Goal: Complete application form: Complete application form

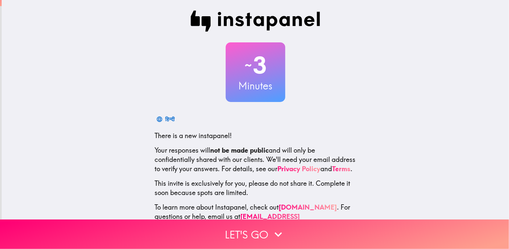
scroll to position [26, 0]
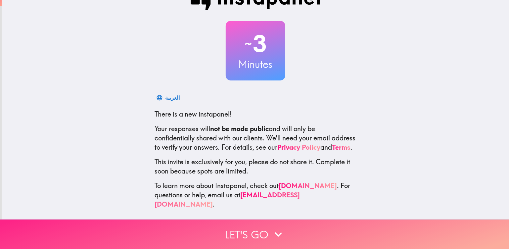
click at [251, 222] on button "Let's go" at bounding box center [254, 234] width 509 height 29
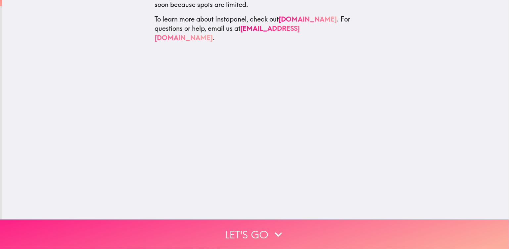
scroll to position [0, 0]
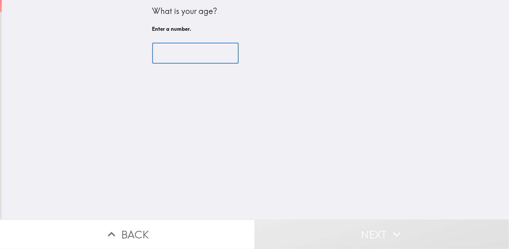
click at [171, 53] on input "number" at bounding box center [195, 53] width 86 height 21
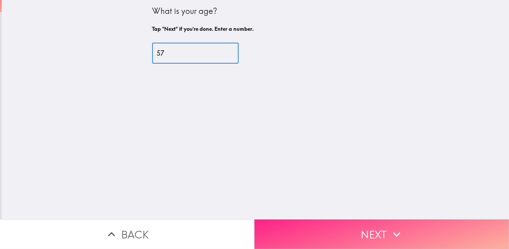
type input "57"
click at [331, 225] on button "Next" at bounding box center [382, 234] width 255 height 29
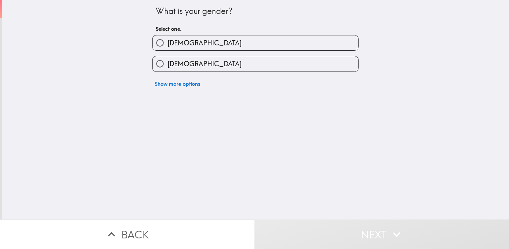
click at [168, 43] on span "[DEMOGRAPHIC_DATA]" at bounding box center [205, 42] width 74 height 9
click at [167, 43] on input "[DEMOGRAPHIC_DATA]" at bounding box center [160, 42] width 15 height 15
radio input "true"
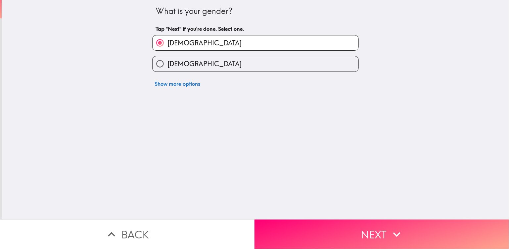
click at [340, 224] on button "Next" at bounding box center [382, 234] width 255 height 29
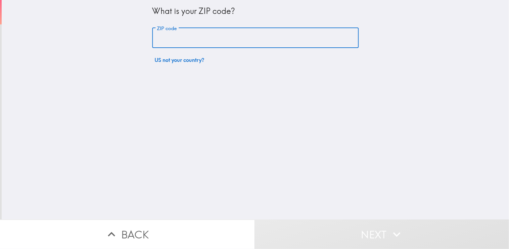
click at [171, 38] on input "ZIP code" at bounding box center [255, 38] width 207 height 21
type input "80230"
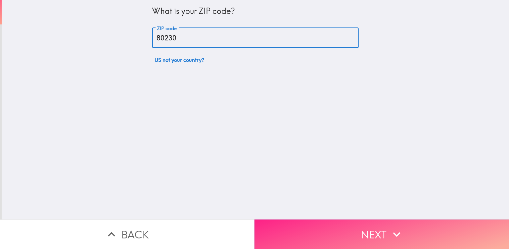
click at [312, 223] on button "Next" at bounding box center [382, 234] width 255 height 29
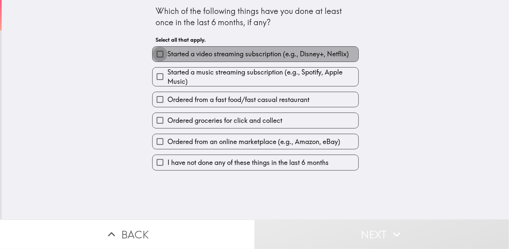
click at [154, 52] on input "Started a video streaming subscription (e.g., Disney+, Netflix)" at bounding box center [160, 54] width 15 height 15
checkbox input "true"
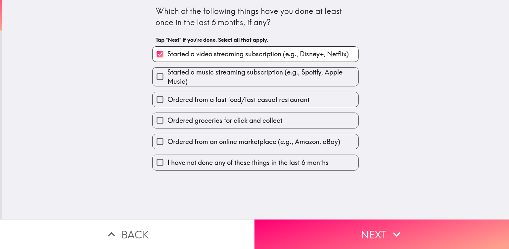
click at [153, 98] on input "Ordered from a fast food/fast casual restaurant" at bounding box center [160, 99] width 15 height 15
checkbox input "true"
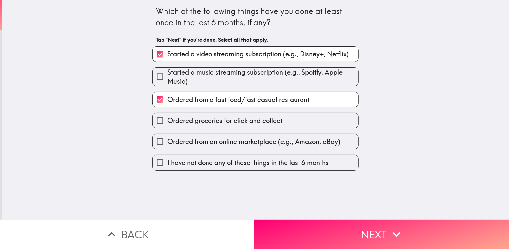
click at [155, 140] on input "Ordered from an online marketplace (e.g., Amazon, eBay)" at bounding box center [160, 141] width 15 height 15
checkbox input "true"
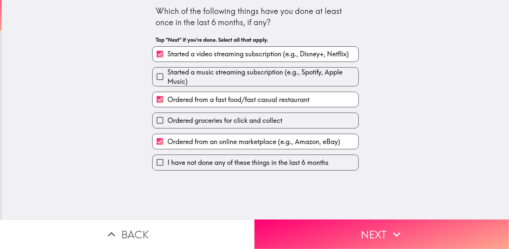
click at [320, 228] on button "Next" at bounding box center [382, 234] width 255 height 29
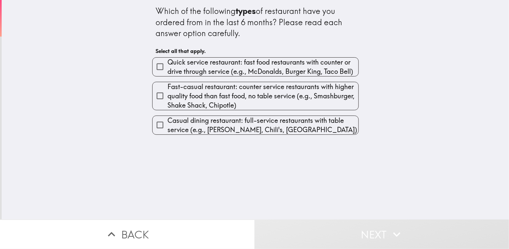
click at [156, 95] on input "Fast-casual restaurant: counter service restaurants with higher quality food th…" at bounding box center [160, 95] width 15 height 15
checkbox input "true"
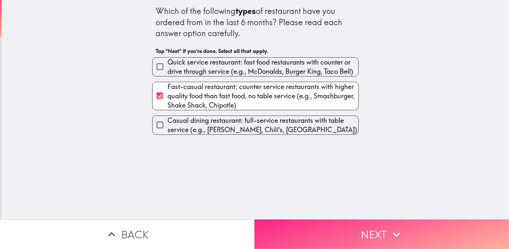
click at [346, 224] on button "Next" at bounding box center [382, 234] width 255 height 29
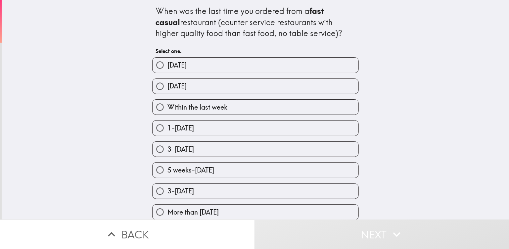
click at [154, 146] on input "3-[DATE]" at bounding box center [160, 149] width 15 height 15
radio input "true"
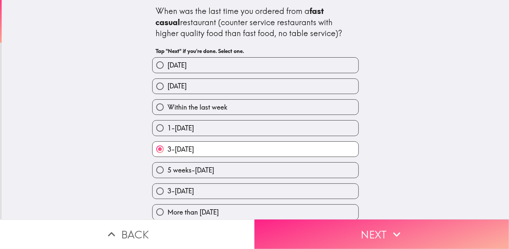
click at [376, 231] on button "Next" at bounding box center [382, 234] width 255 height 29
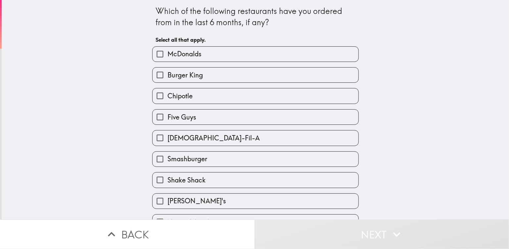
click at [154, 95] on input "Chipotle" at bounding box center [160, 95] width 15 height 15
checkbox input "true"
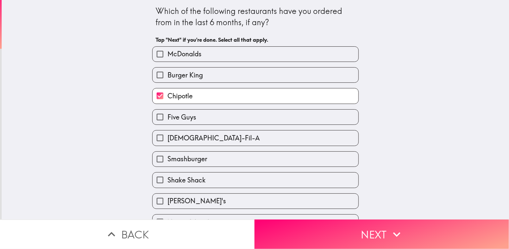
scroll to position [14, 0]
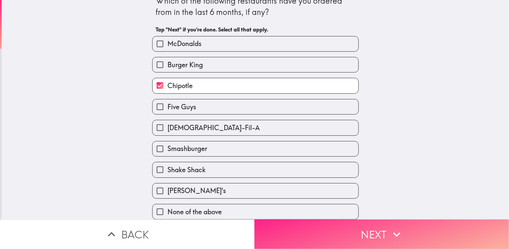
click at [397, 227] on icon "button" at bounding box center [397, 234] width 15 height 15
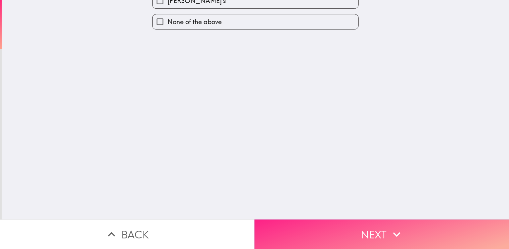
scroll to position [0, 0]
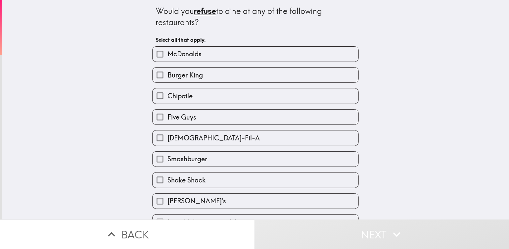
click at [156, 54] on input "McDonalds" at bounding box center [160, 54] width 15 height 15
checkbox input "true"
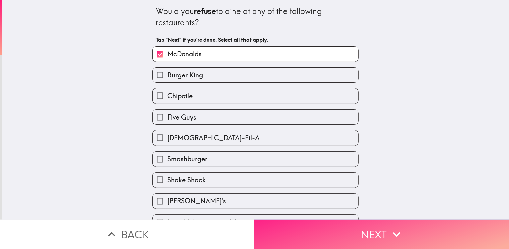
click at [382, 230] on button "Next" at bounding box center [382, 234] width 255 height 29
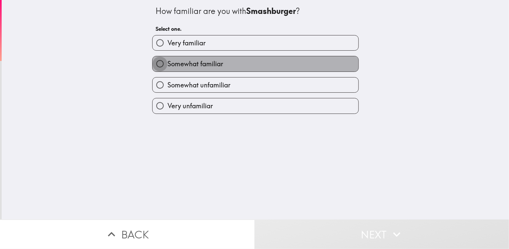
click at [154, 63] on input "Somewhat familiar" at bounding box center [160, 63] width 15 height 15
radio input "true"
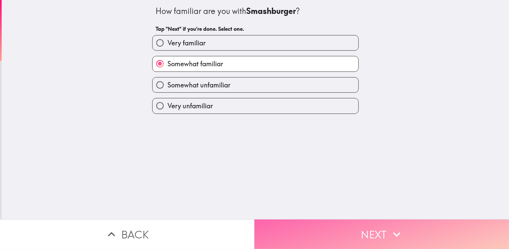
click at [401, 227] on icon "button" at bounding box center [397, 234] width 15 height 15
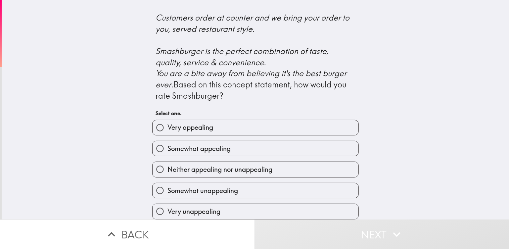
scroll to position [275, 0]
click at [183, 127] on span "Very appealing" at bounding box center [191, 127] width 46 height 9
click at [168, 127] on input "Very appealing" at bounding box center [160, 127] width 15 height 15
radio input "true"
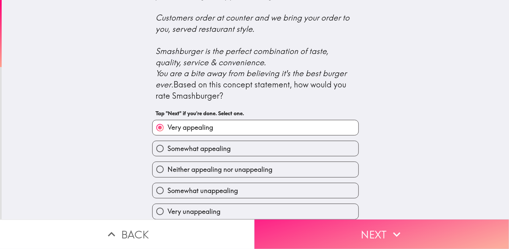
click at [319, 224] on button "Next" at bounding box center [382, 234] width 255 height 29
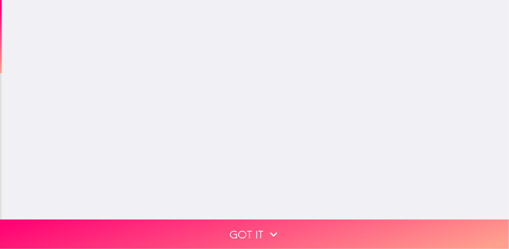
scroll to position [0, 0]
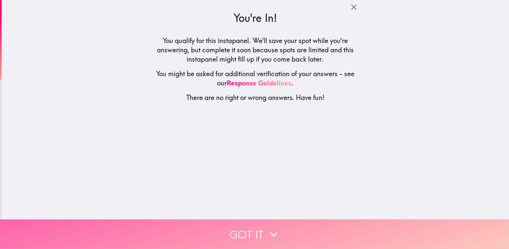
click at [296, 228] on button "Got it" at bounding box center [254, 234] width 509 height 29
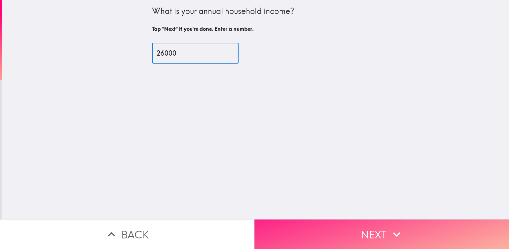
type input "26000"
click at [338, 225] on button "Next" at bounding box center [382, 234] width 255 height 29
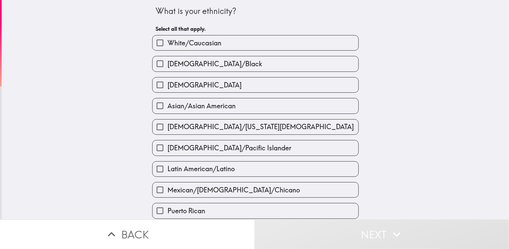
click at [154, 42] on input "White/Caucasian" at bounding box center [160, 42] width 15 height 15
checkbox input "true"
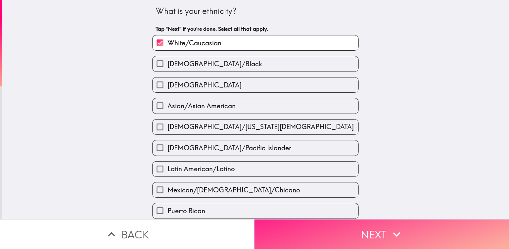
click at [330, 225] on button "Next" at bounding box center [382, 234] width 255 height 29
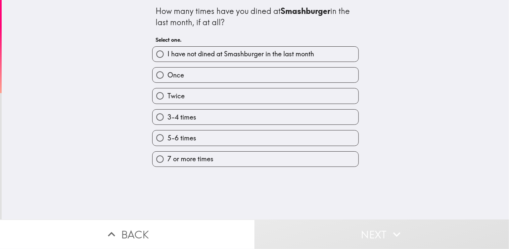
drag, startPoint x: 154, startPoint y: 75, endPoint x: 162, endPoint y: 77, distance: 8.5
click at [154, 75] on input "Once" at bounding box center [160, 75] width 15 height 15
radio input "true"
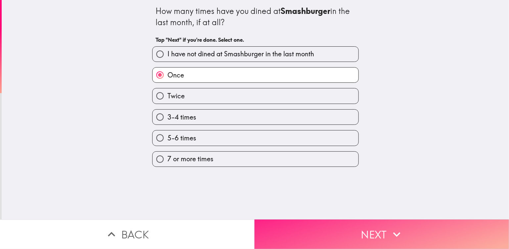
click at [339, 227] on button "Next" at bounding box center [382, 234] width 255 height 29
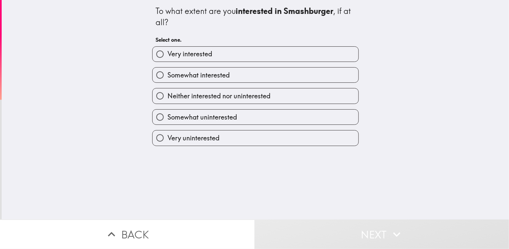
click at [181, 77] on span "Somewhat interested" at bounding box center [199, 75] width 62 height 9
click at [168, 77] on input "Somewhat interested" at bounding box center [160, 75] width 15 height 15
radio input "true"
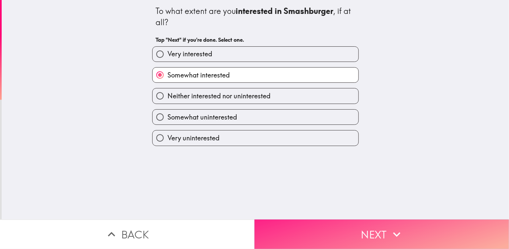
click at [352, 226] on button "Next" at bounding box center [382, 234] width 255 height 29
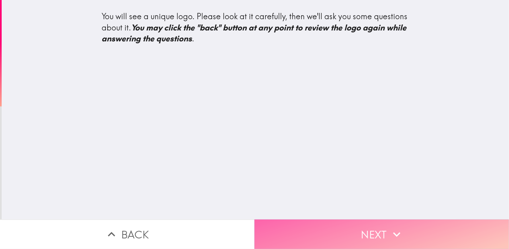
click at [390, 227] on icon "button" at bounding box center [397, 234] width 15 height 15
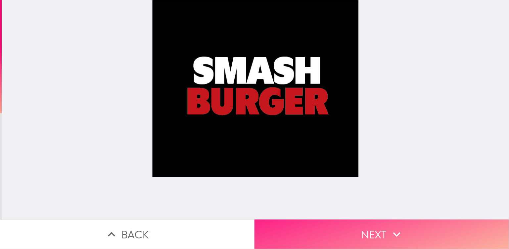
click at [390, 227] on icon "button" at bounding box center [397, 234] width 15 height 15
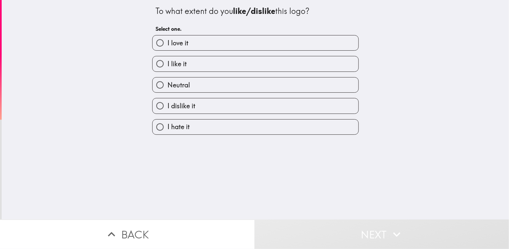
click at [201, 70] on label "I like it" at bounding box center [256, 63] width 206 height 15
click at [168, 70] on input "I like it" at bounding box center [160, 63] width 15 height 15
radio input "true"
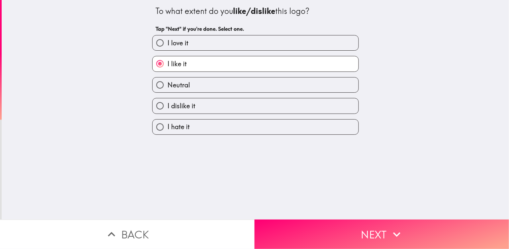
drag, startPoint x: 311, startPoint y: 220, endPoint x: 310, endPoint y: 213, distance: 6.7
click at [310, 214] on div "To what extent do you like/dislike this logo? Tap "Next" if you're done. Select…" at bounding box center [254, 124] width 509 height 249
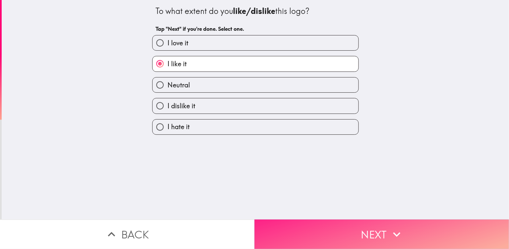
click at [337, 229] on button "Next" at bounding box center [382, 234] width 255 height 29
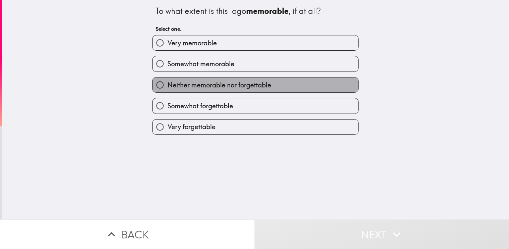
click at [178, 85] on span "Neither memorable nor forgettable" at bounding box center [220, 84] width 104 height 9
click at [168, 85] on input "Neither memorable nor forgettable" at bounding box center [160, 84] width 15 height 15
radio input "true"
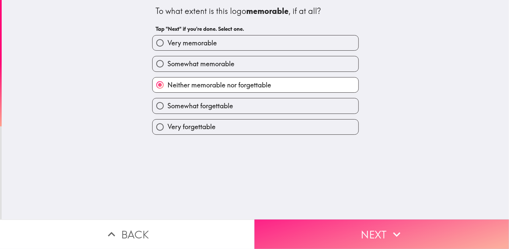
click at [319, 231] on button "Next" at bounding box center [382, 234] width 255 height 29
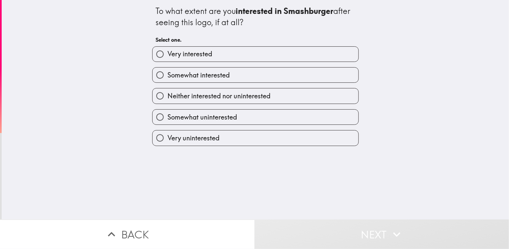
click at [223, 71] on span "Somewhat interested" at bounding box center [199, 75] width 62 height 9
click at [168, 71] on input "Somewhat interested" at bounding box center [160, 75] width 15 height 15
radio input "true"
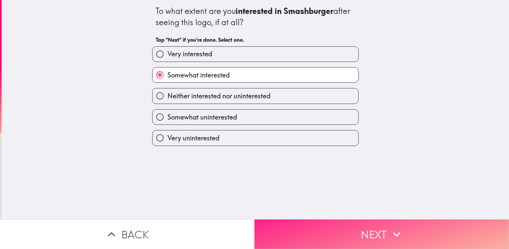
click at [327, 231] on button "Next" at bounding box center [382, 234] width 255 height 29
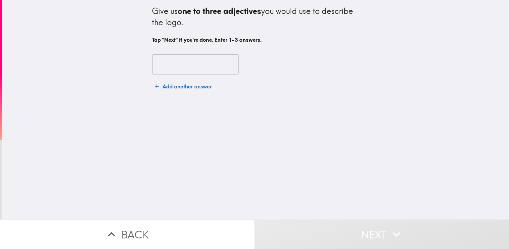
click at [165, 55] on input "text" at bounding box center [195, 64] width 86 height 21
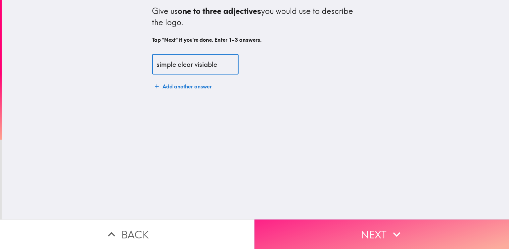
type input "simple clear visiable"
click at [341, 230] on button "Next" at bounding box center [382, 234] width 255 height 29
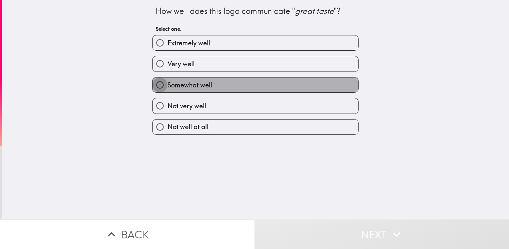
click at [157, 83] on input "Somewhat well" at bounding box center [160, 84] width 15 height 15
radio input "true"
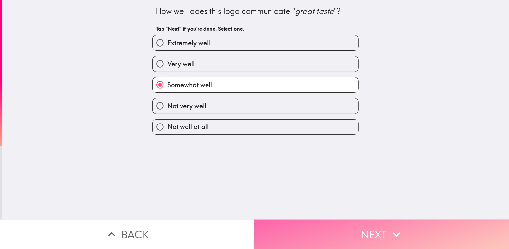
click at [359, 229] on button "Next" at bounding box center [382, 234] width 255 height 29
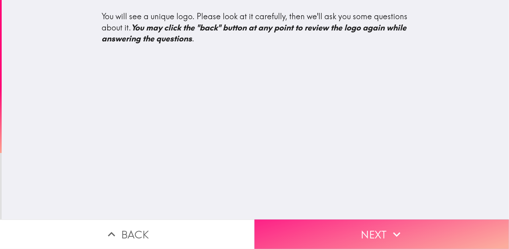
click at [354, 228] on button "Next" at bounding box center [382, 234] width 255 height 29
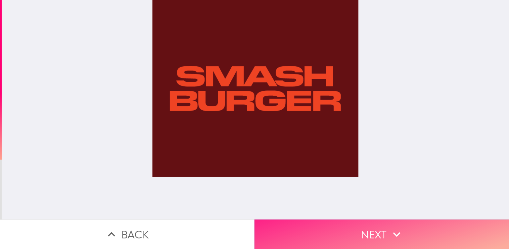
click at [354, 228] on button "Next" at bounding box center [382, 234] width 255 height 29
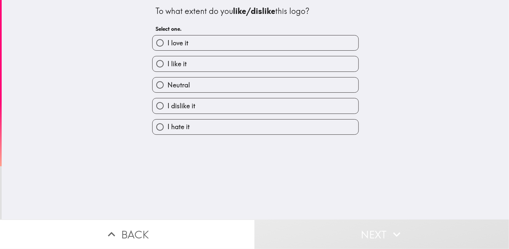
click at [169, 87] on span "Neutral" at bounding box center [179, 84] width 23 height 9
click at [168, 87] on input "Neutral" at bounding box center [160, 84] width 15 height 15
radio input "true"
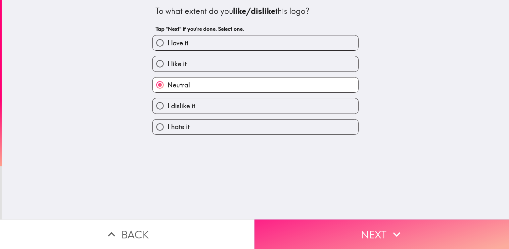
click at [350, 228] on button "Next" at bounding box center [382, 234] width 255 height 29
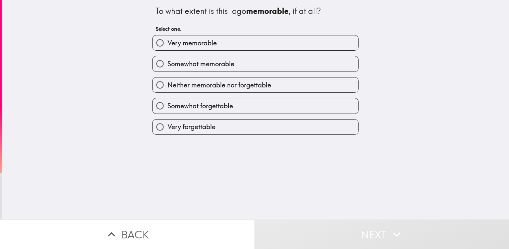
click at [196, 65] on span "Somewhat memorable" at bounding box center [201, 63] width 67 height 9
click at [168, 65] on input "Somewhat memorable" at bounding box center [160, 63] width 15 height 15
radio input "true"
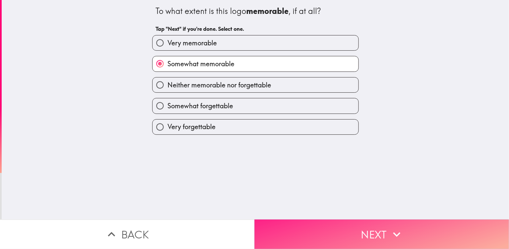
click at [325, 233] on button "Next" at bounding box center [382, 234] width 255 height 29
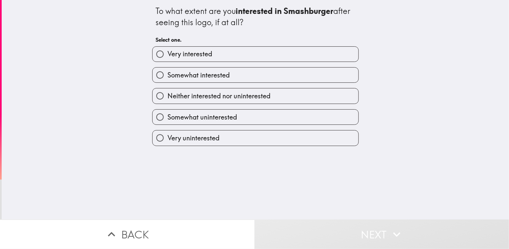
click at [214, 75] on span "Somewhat interested" at bounding box center [199, 75] width 62 height 9
click at [168, 75] on input "Somewhat interested" at bounding box center [160, 75] width 15 height 15
radio input "true"
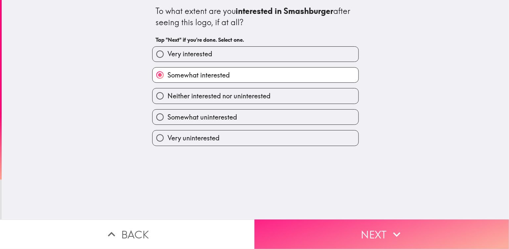
click at [326, 230] on button "Next" at bounding box center [382, 234] width 255 height 29
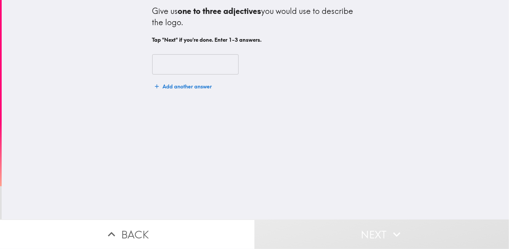
click at [167, 61] on input "text" at bounding box center [195, 64] width 86 height 21
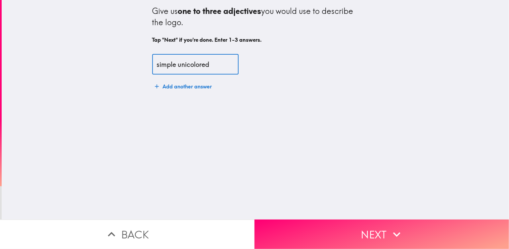
type input "simple unicolored"
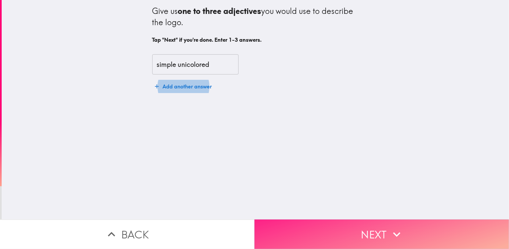
click at [323, 225] on button "Next" at bounding box center [382, 234] width 255 height 29
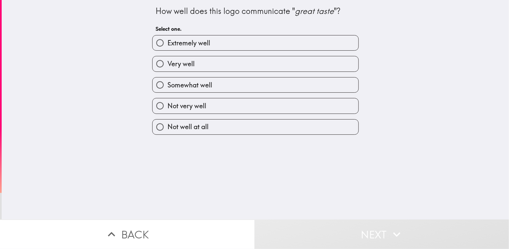
drag, startPoint x: 170, startPoint y: 82, endPoint x: 214, endPoint y: 101, distance: 48.3
click at [170, 82] on span "Somewhat well" at bounding box center [190, 84] width 45 height 9
click at [168, 82] on input "Somewhat well" at bounding box center [160, 84] width 15 height 15
radio input "true"
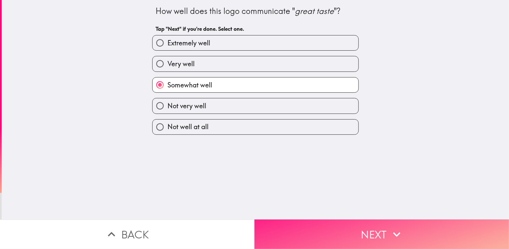
click at [337, 234] on button "Next" at bounding box center [382, 234] width 255 height 29
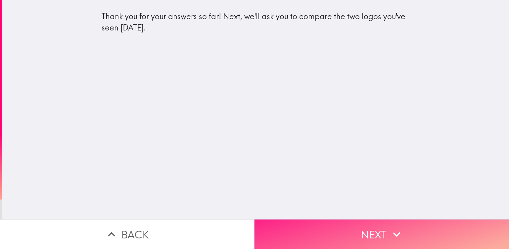
click at [362, 222] on button "Next" at bounding box center [382, 234] width 255 height 29
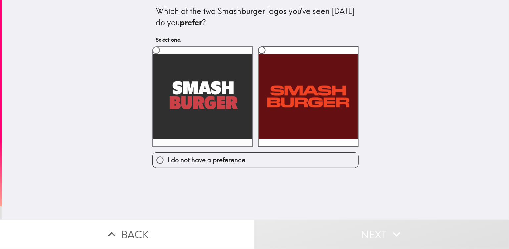
click at [152, 48] on input "radio" at bounding box center [156, 50] width 15 height 15
radio input "true"
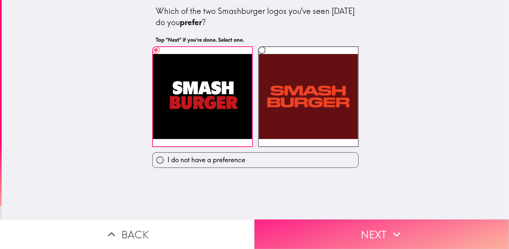
click at [390, 227] on icon "button" at bounding box center [397, 234] width 15 height 15
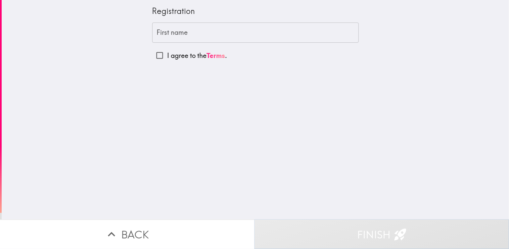
click at [171, 32] on div "First name First name" at bounding box center [255, 33] width 207 height 21
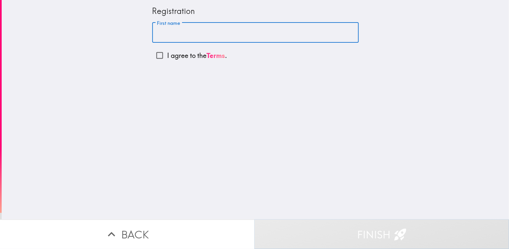
type input "[PERSON_NAME]"
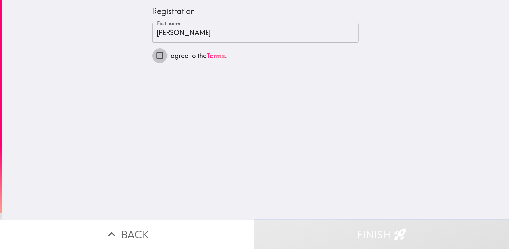
click at [155, 55] on input "I agree to the Terms ." at bounding box center [159, 55] width 15 height 15
checkbox input "true"
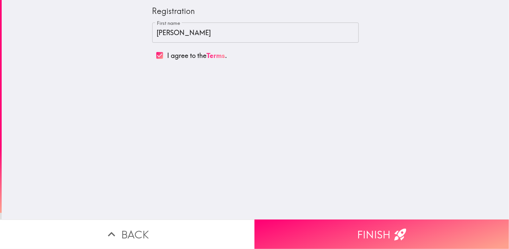
click at [349, 228] on button "Finish" at bounding box center [382, 234] width 255 height 29
